Goal: Task Accomplishment & Management: Manage account settings

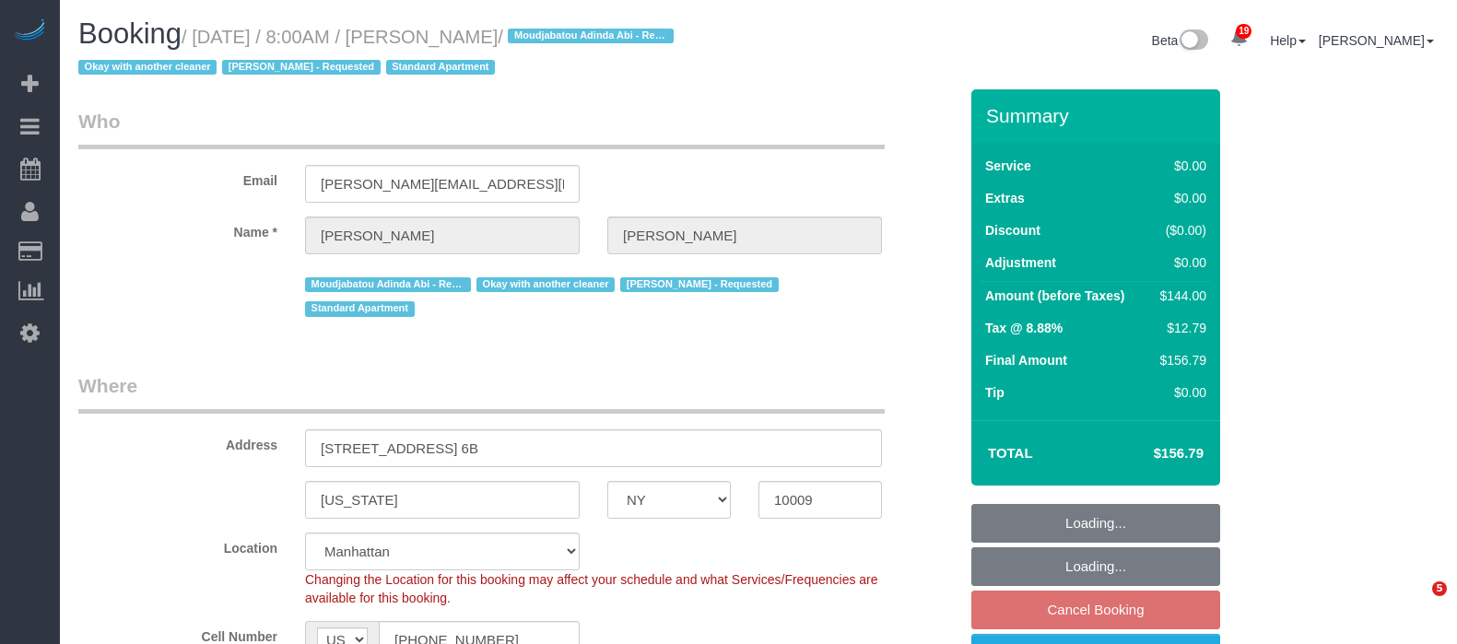
select select "NY"
select select "1"
select select "number:57"
select select "number:72"
select select "number:15"
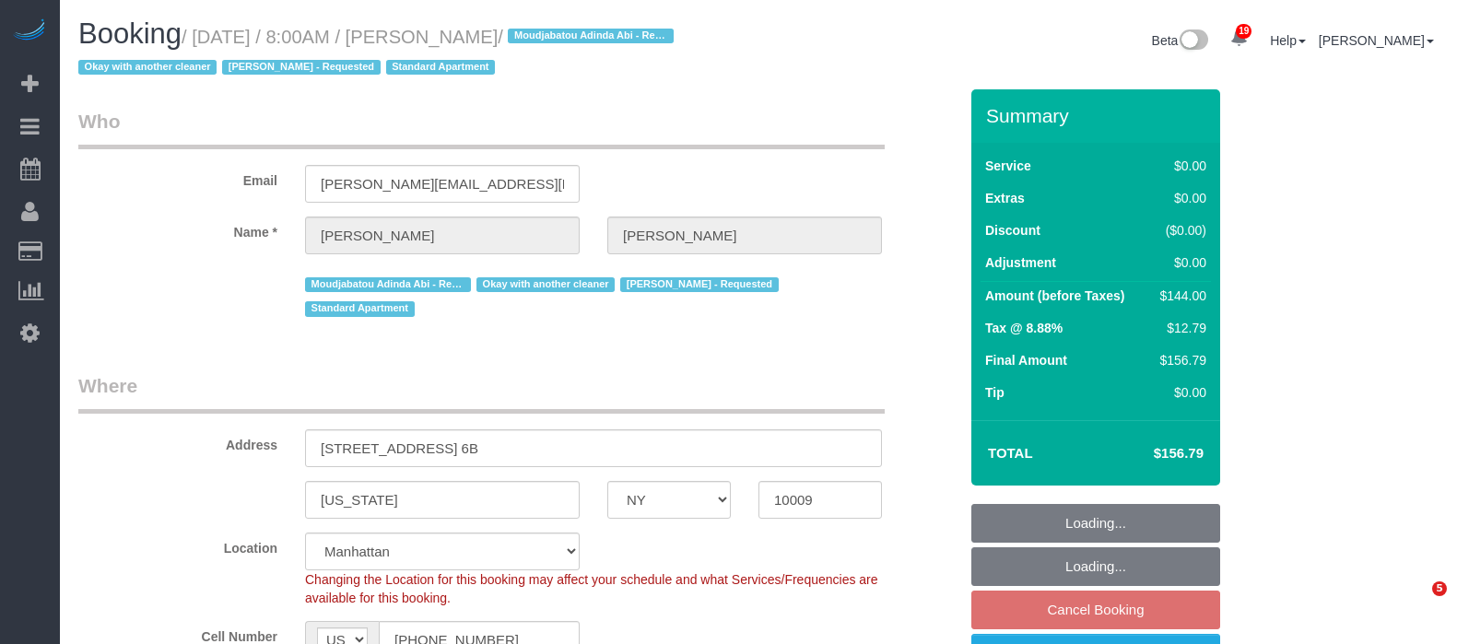
select select "number:5"
select select "spot60"
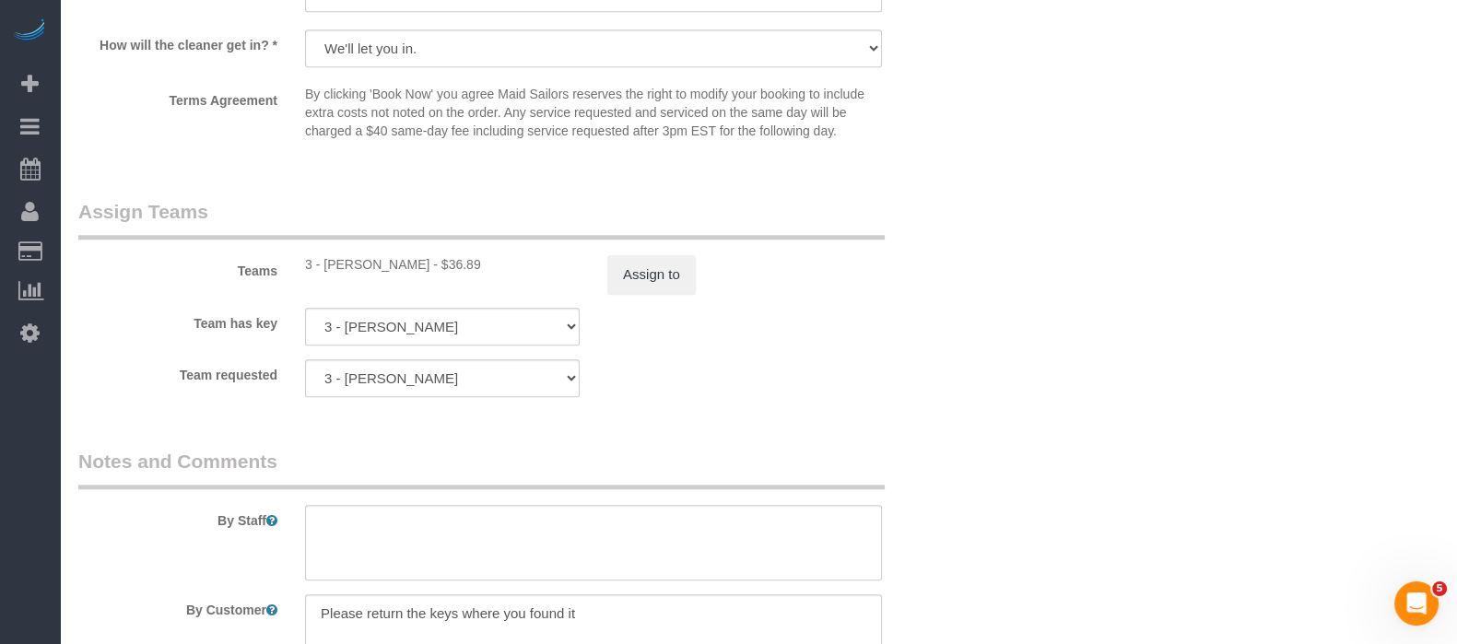
scroll to position [2419, 0]
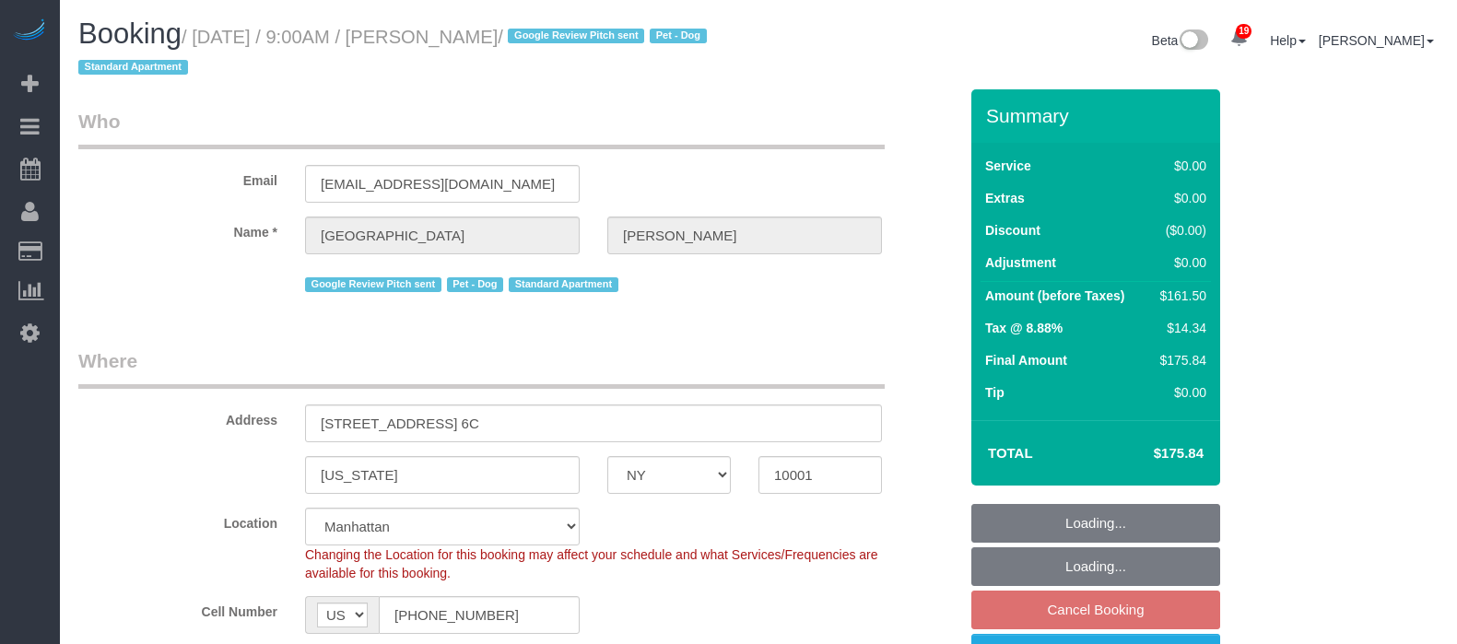
select select "NY"
select select "2"
select select "number:57"
select select "number:75"
select select "number:13"
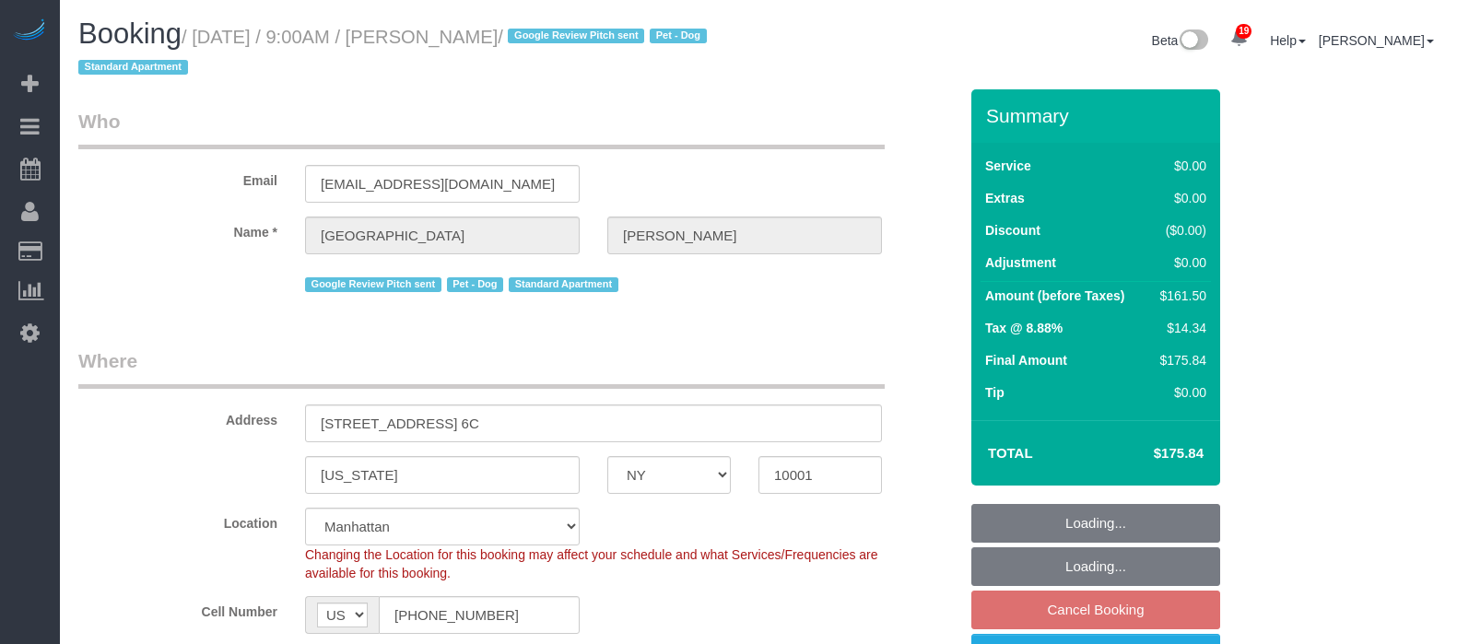
select select "number:6"
select select "spot61"
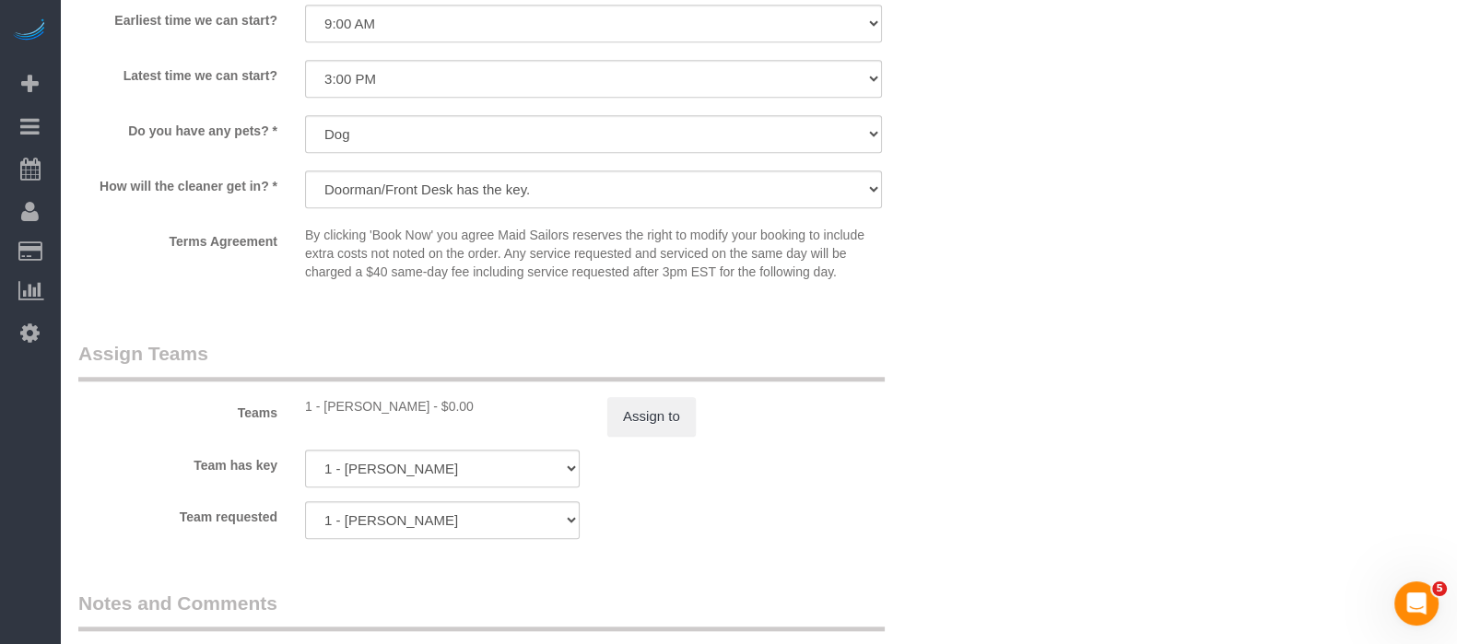
scroll to position [2304, 0]
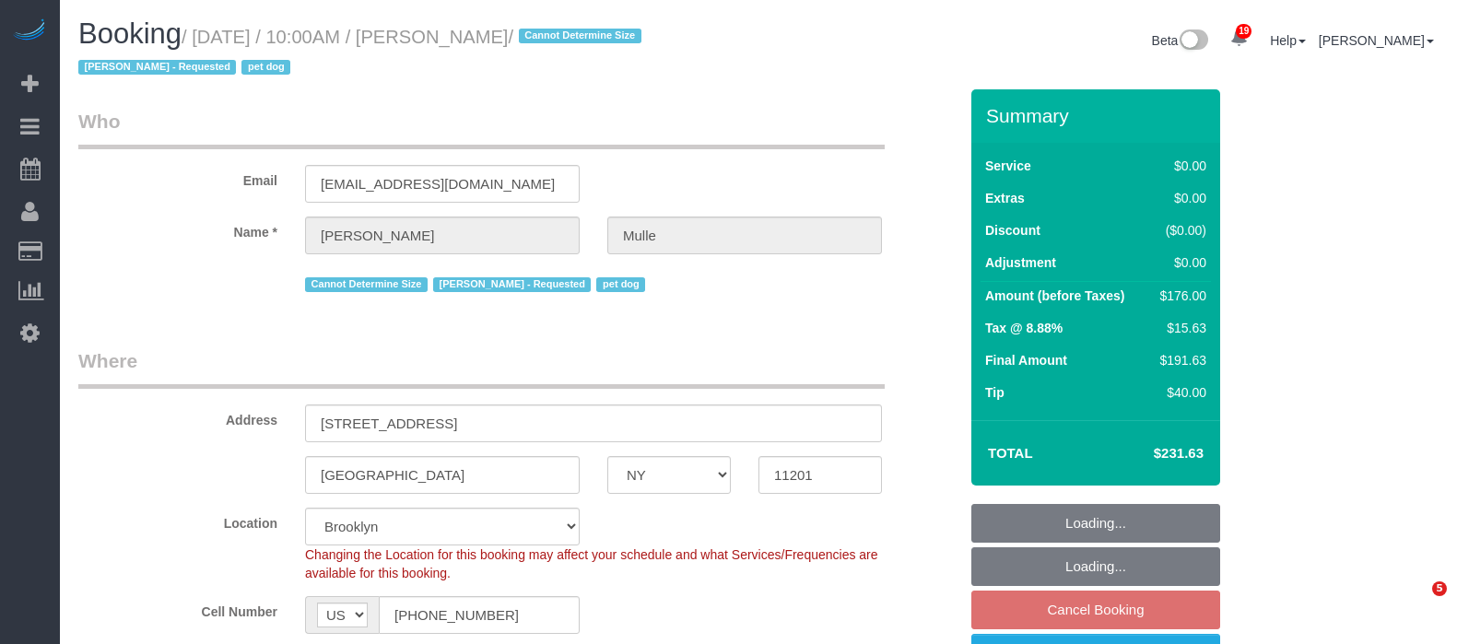
select select "NY"
select select "2"
select select "spot63"
select select "number:58"
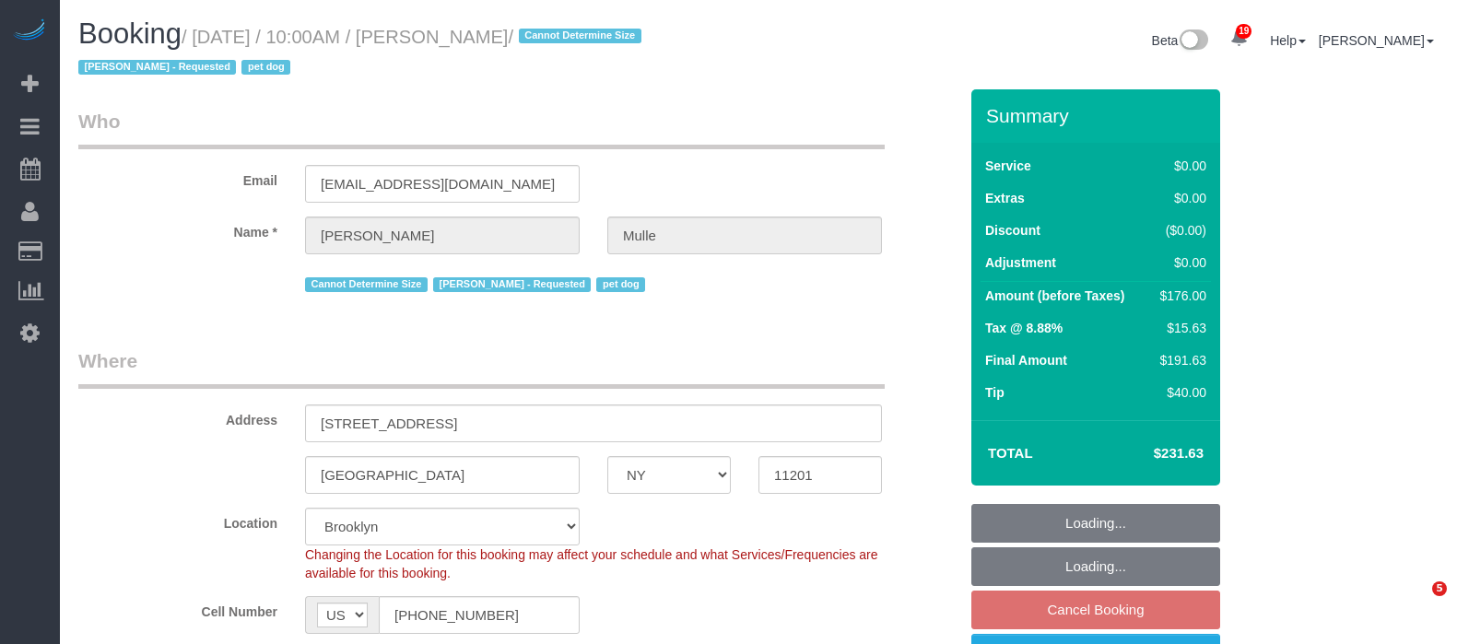
select select "number:76"
select select "number:13"
select select "number:6"
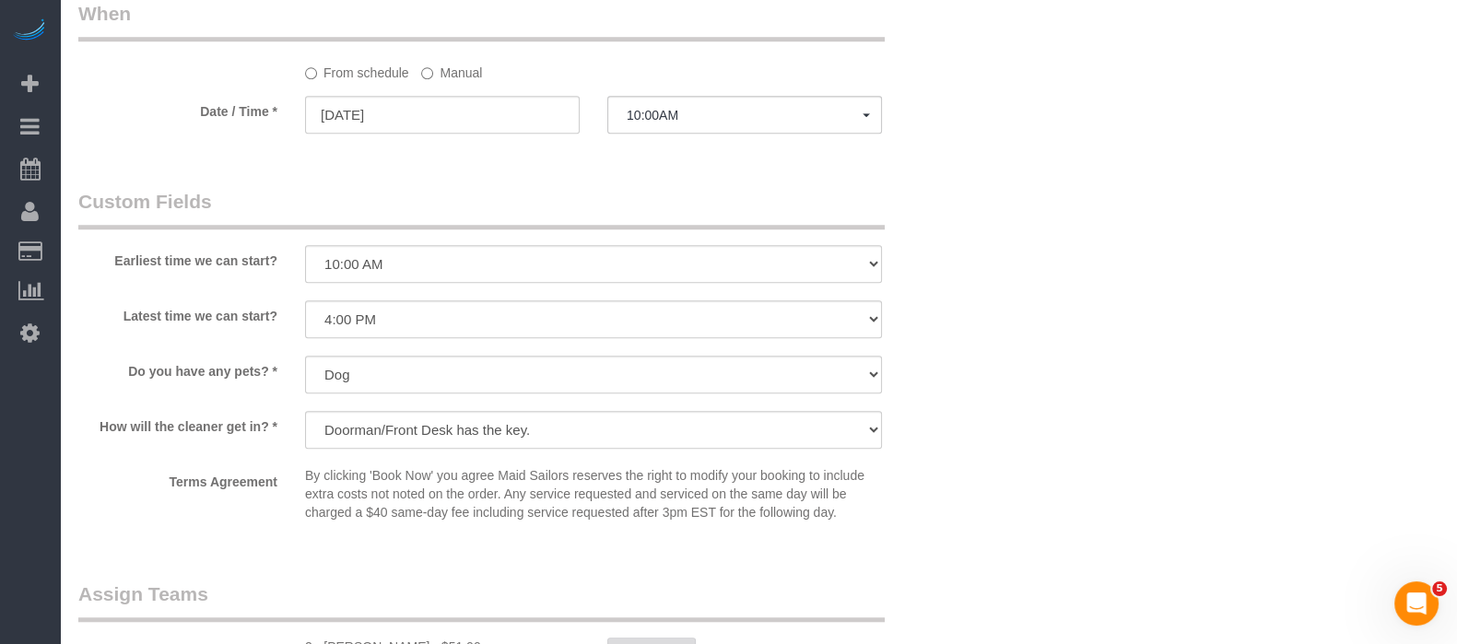
scroll to position [2189, 0]
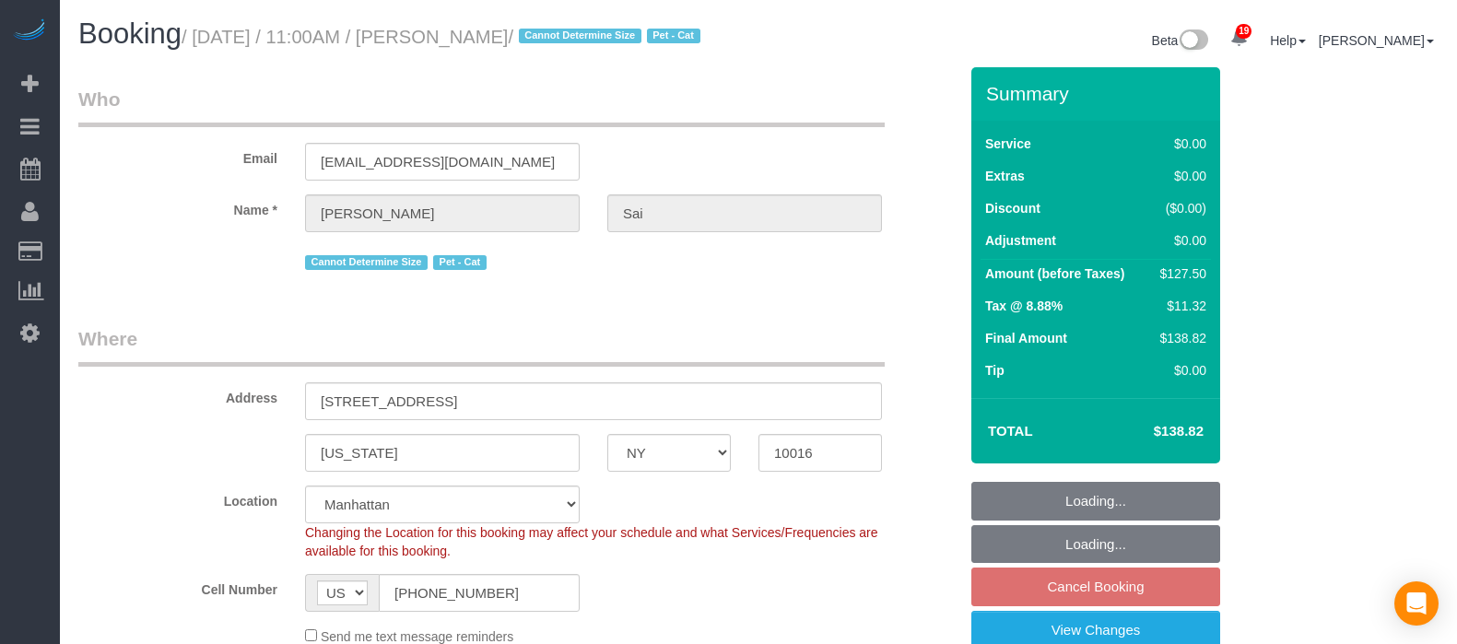
select select "NY"
select select "spot4"
select select "number:56"
select select "number:73"
select select "number:14"
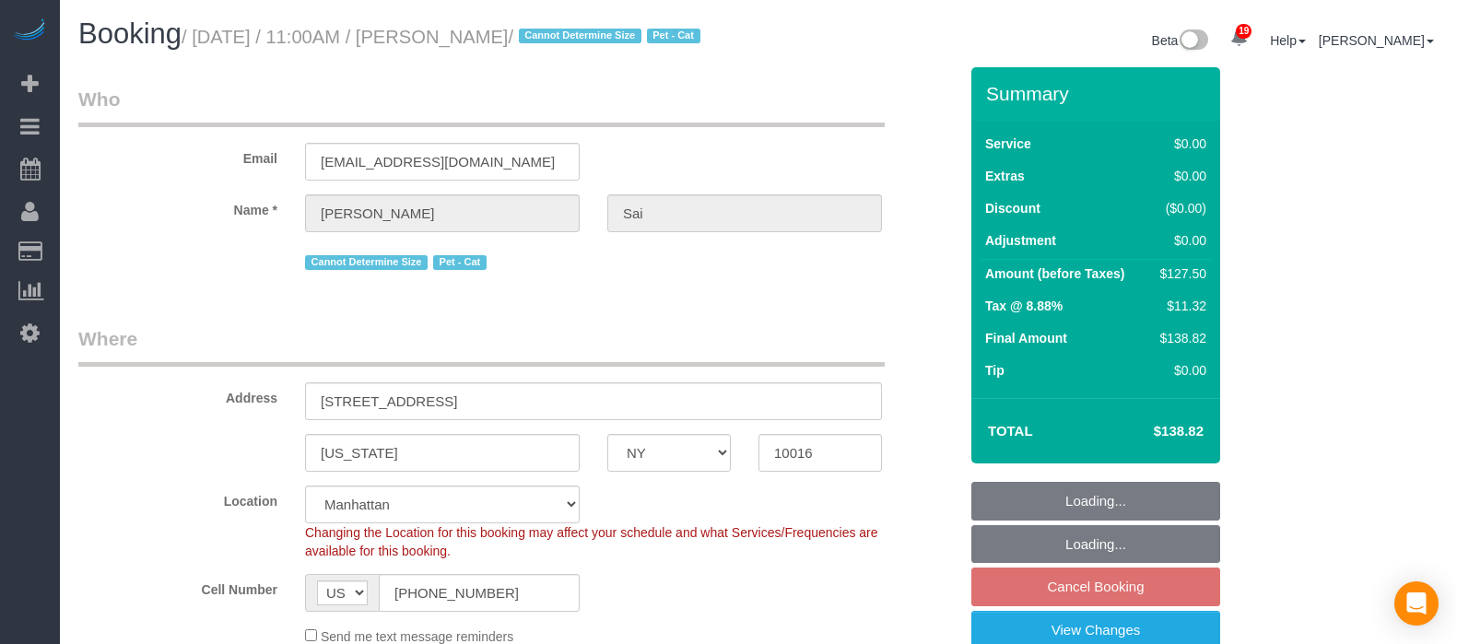
select select "number:5"
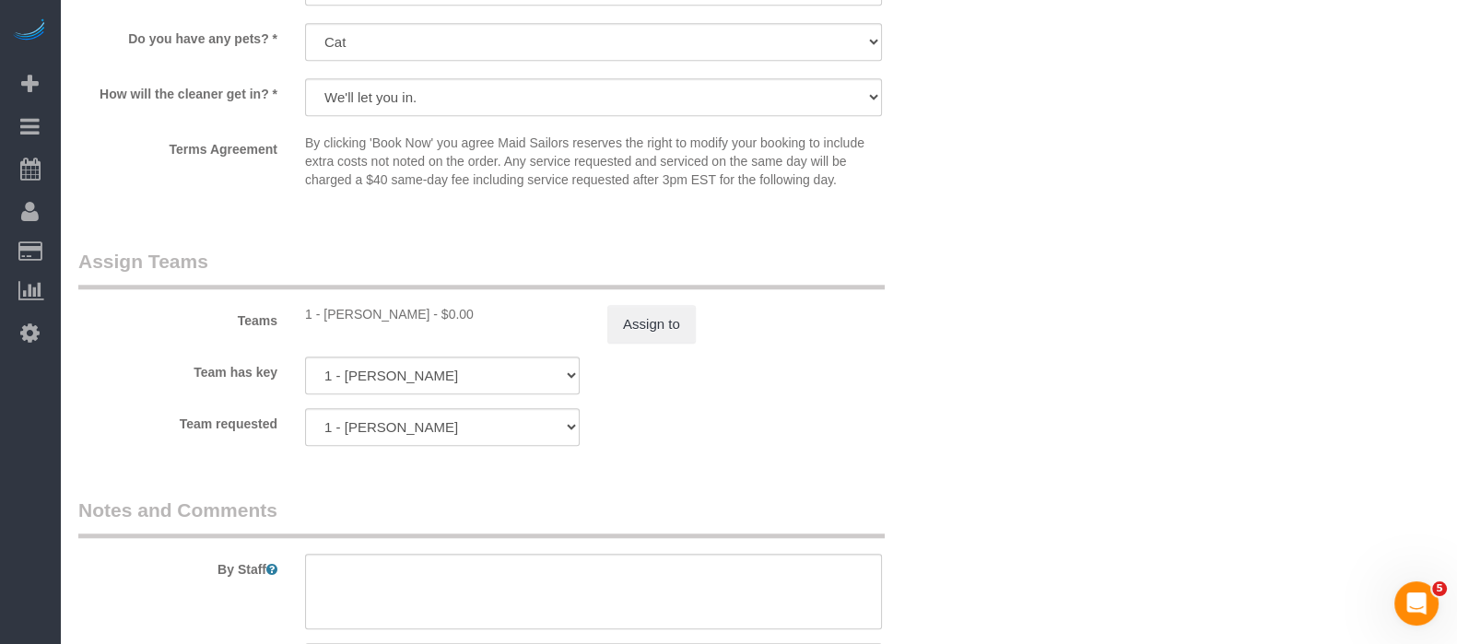
scroll to position [2304, 0]
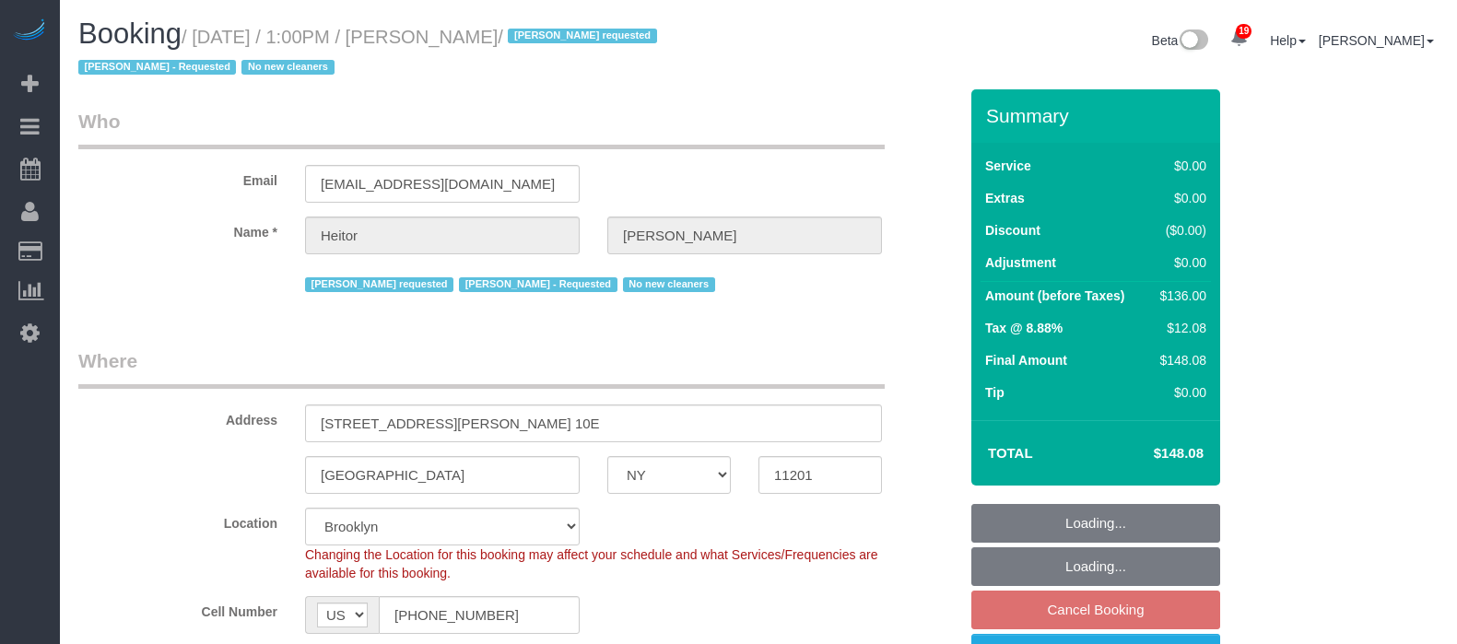
select select "NY"
select select "1"
select select "spot66"
select select "number:89"
select select "number:90"
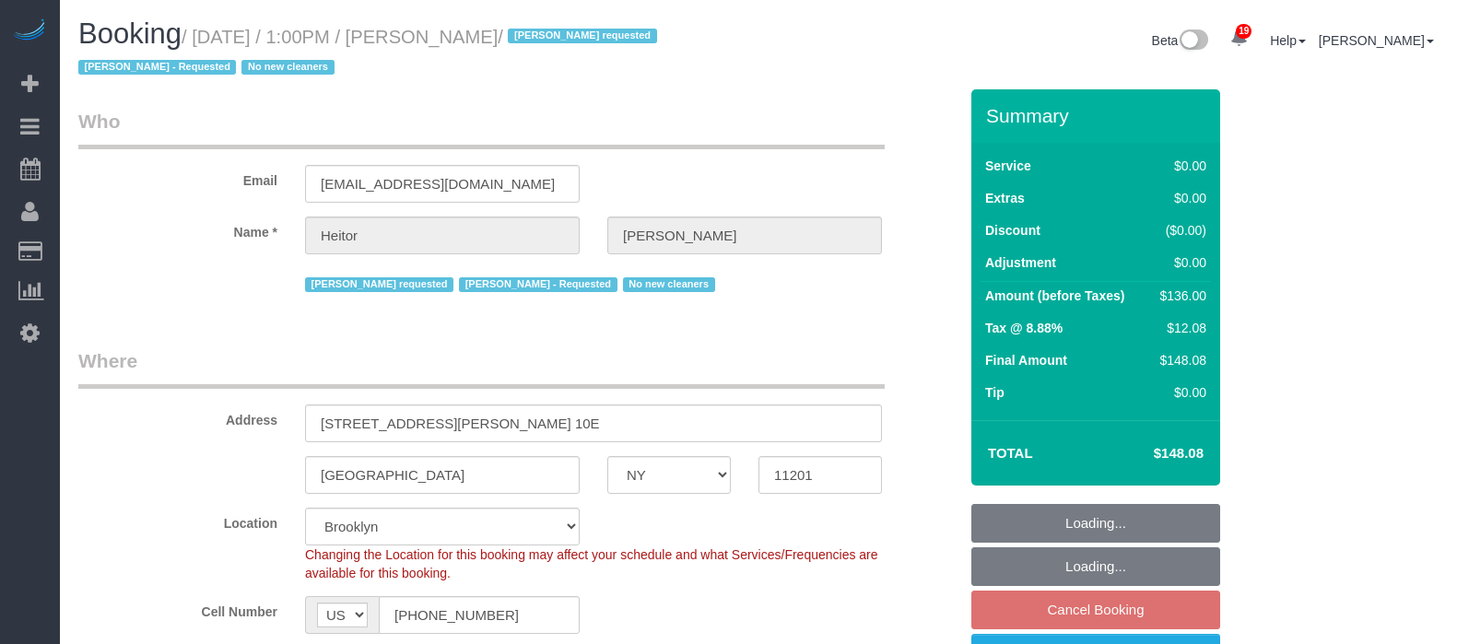
select select "number:15"
select select "number:5"
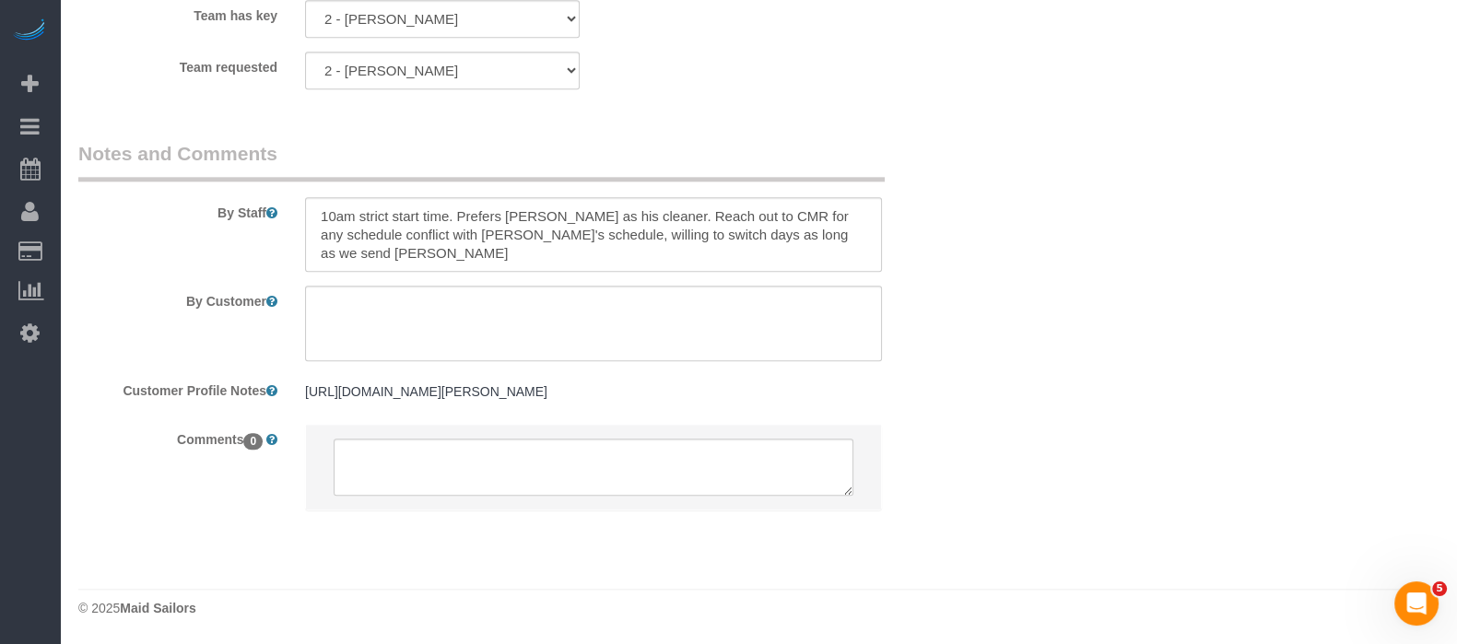
scroll to position [2617, 0]
